Goal: Task Accomplishment & Management: Manage account settings

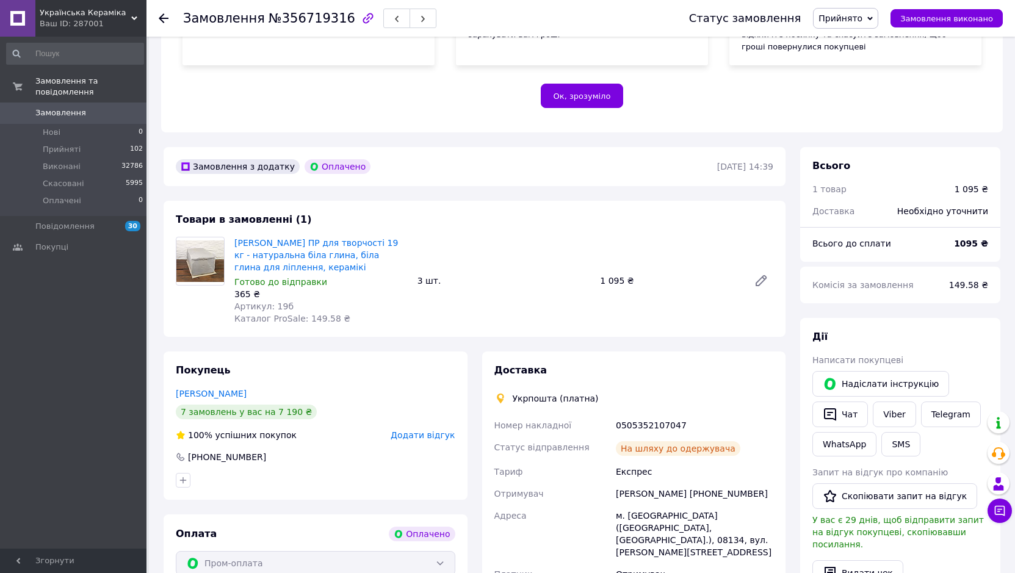
scroll to position [427, 0]
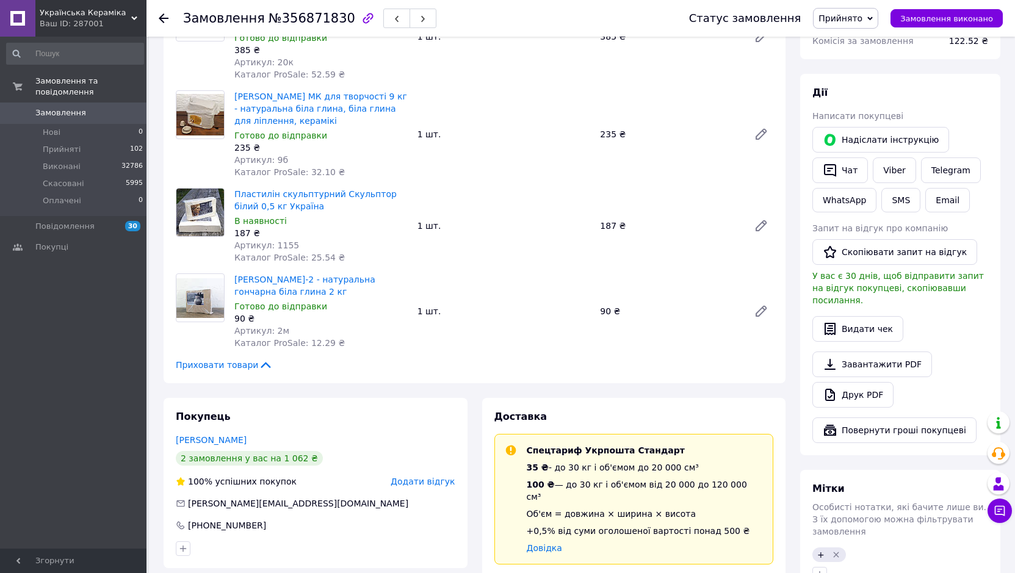
scroll to position [671, 0]
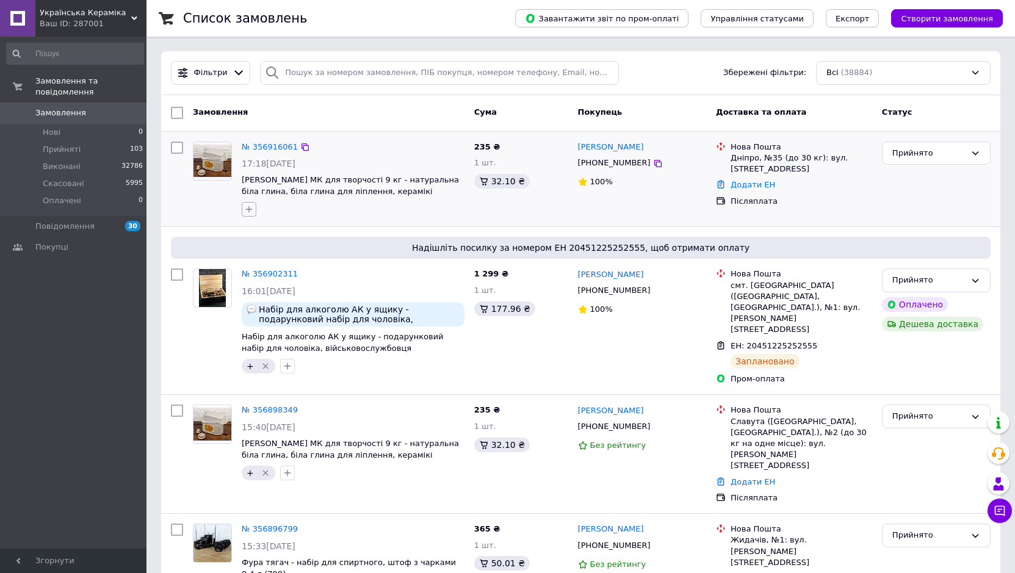
click at [250, 210] on icon "button" at bounding box center [249, 209] width 10 height 10
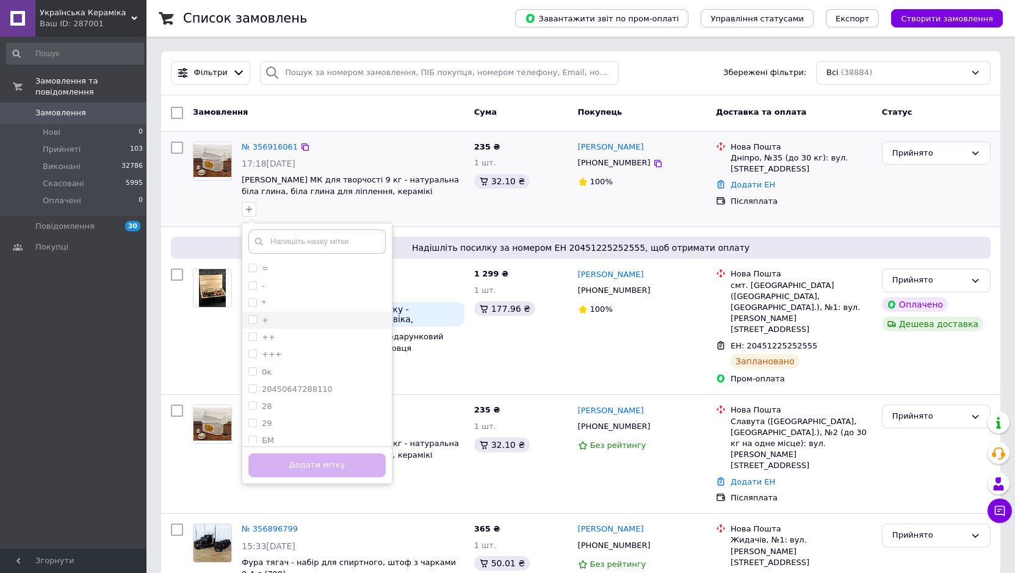
click at [253, 321] on input "+" at bounding box center [252, 319] width 8 height 8
checkbox input "true"
click at [282, 464] on button "Додати мітку" at bounding box center [316, 465] width 137 height 24
